Goal: Obtain resource: Download file/media

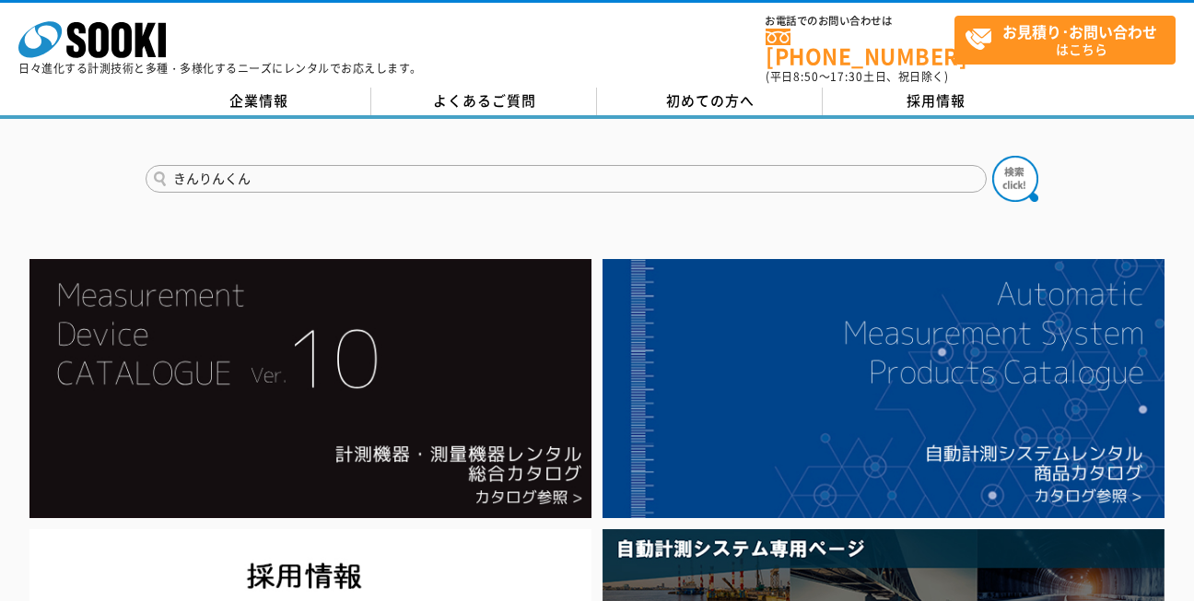
type input "きんりんくん"
click at [992, 156] on button at bounding box center [1015, 179] width 46 height 46
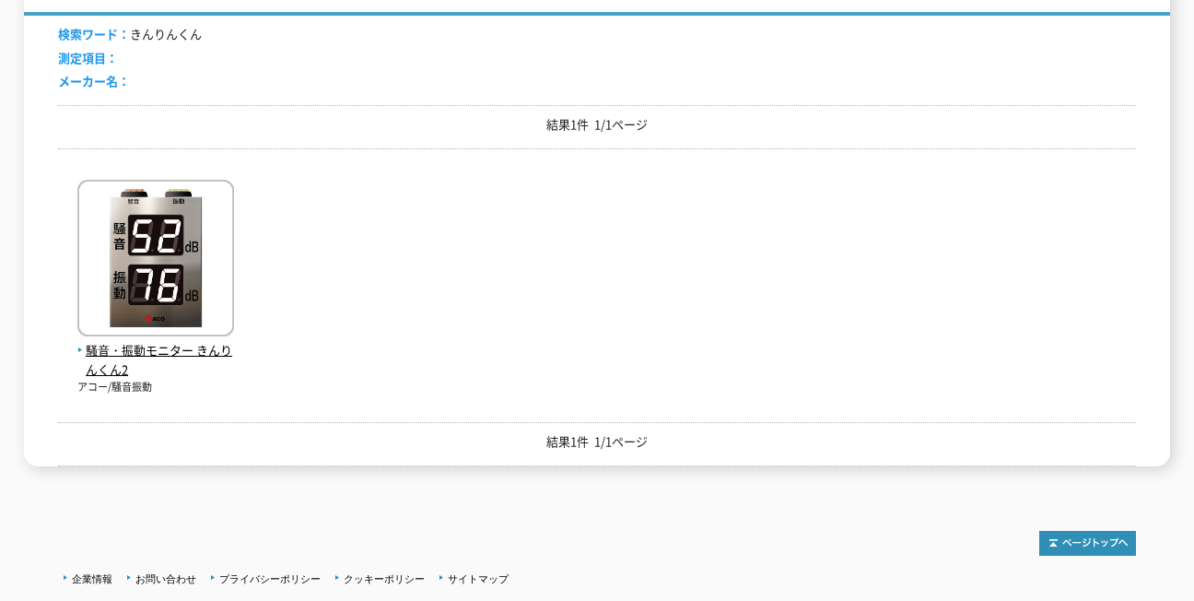
scroll to position [369, 0]
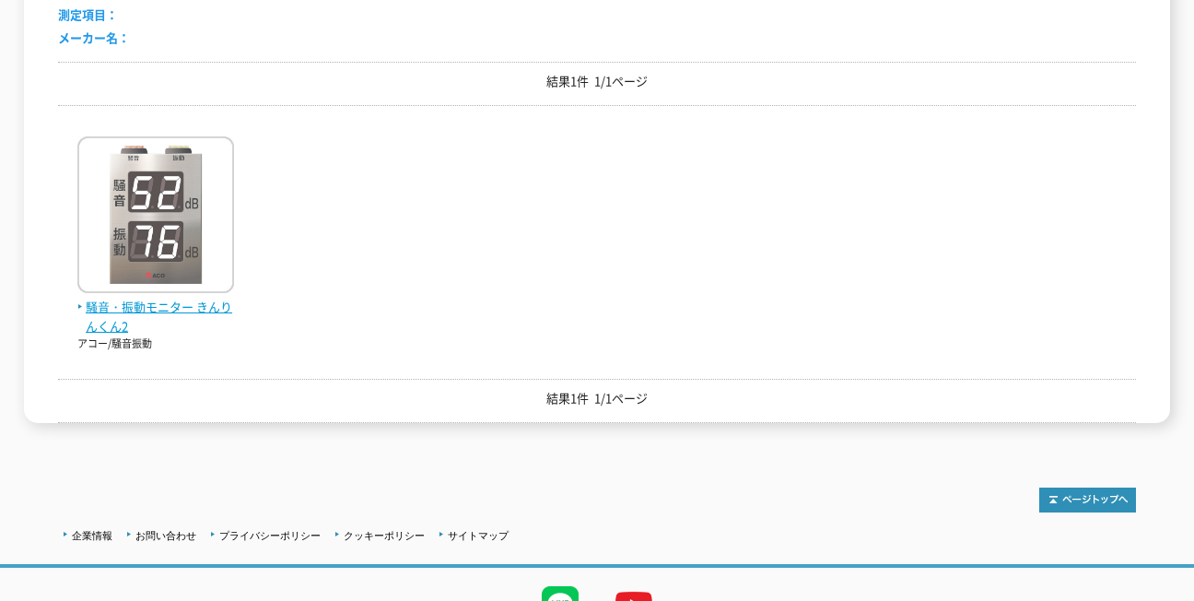
click at [185, 281] on img at bounding box center [155, 216] width 157 height 161
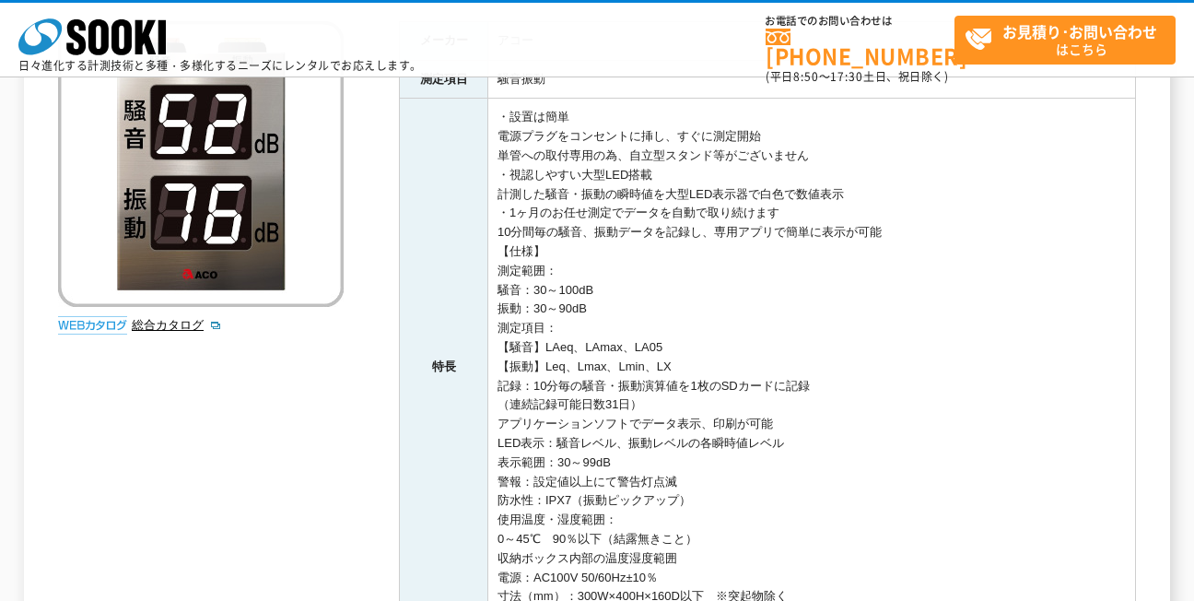
scroll to position [461, 0]
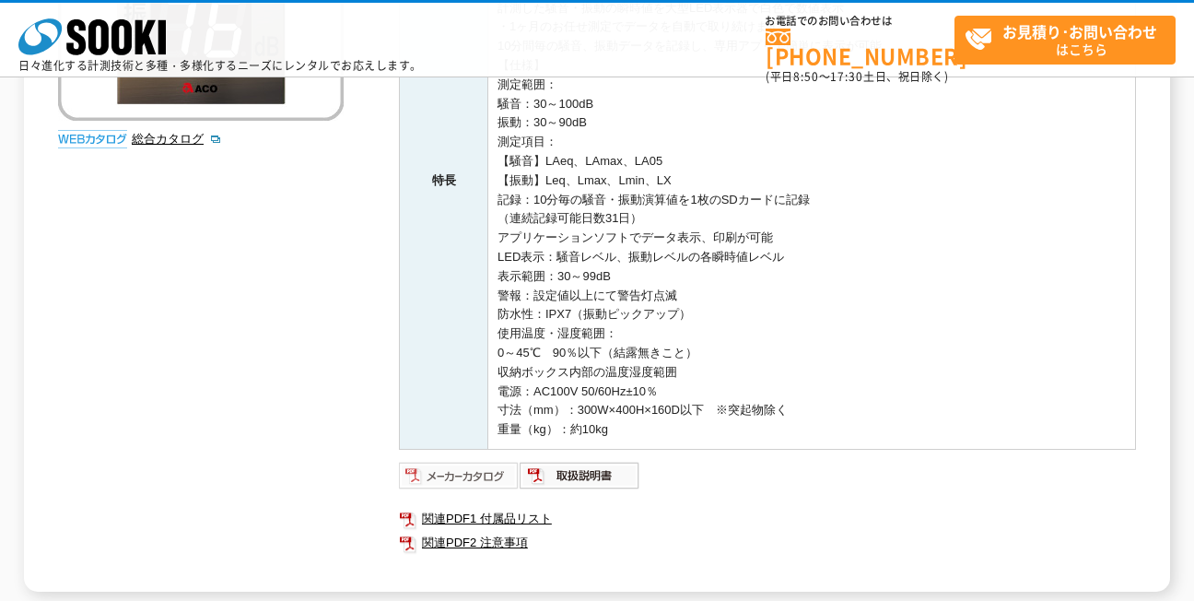
click at [477, 476] on img at bounding box center [459, 475] width 121 height 29
click at [559, 482] on img at bounding box center [580, 475] width 121 height 29
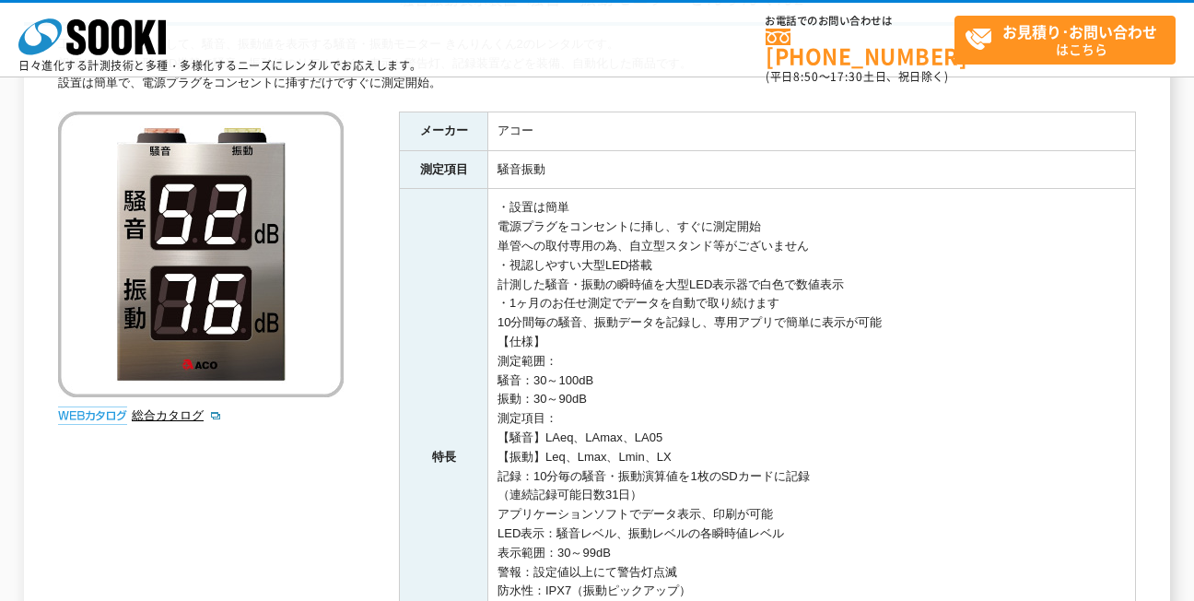
scroll to position [645, 0]
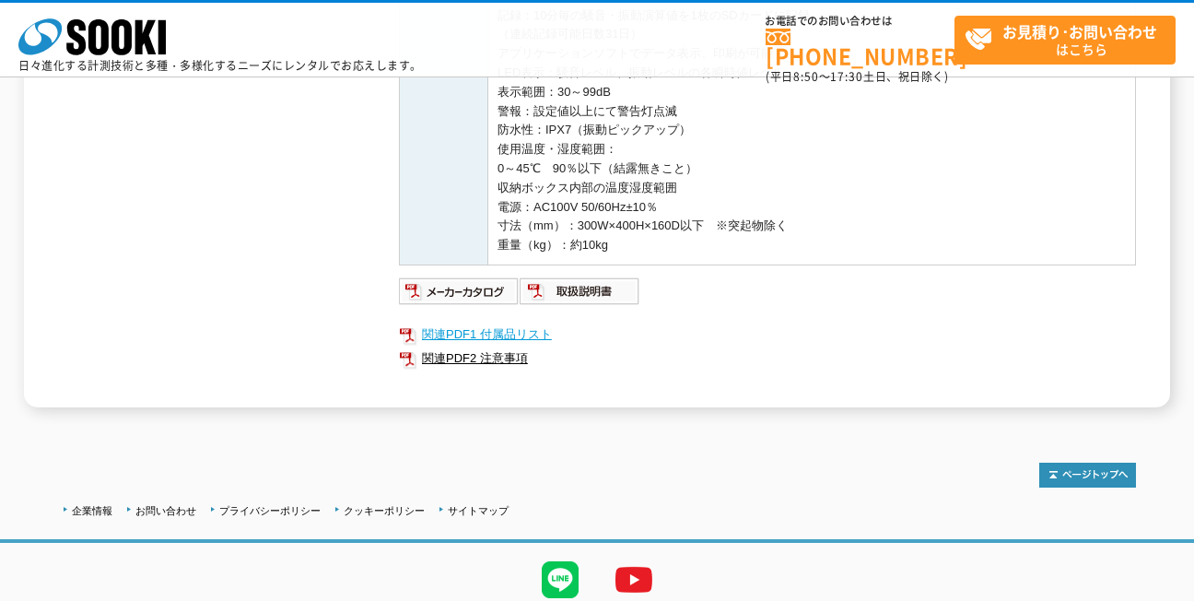
click at [470, 337] on link "関連PDF1 付属品リスト" at bounding box center [767, 334] width 737 height 24
click at [439, 294] on img at bounding box center [459, 290] width 121 height 29
